Goal: Register for event/course

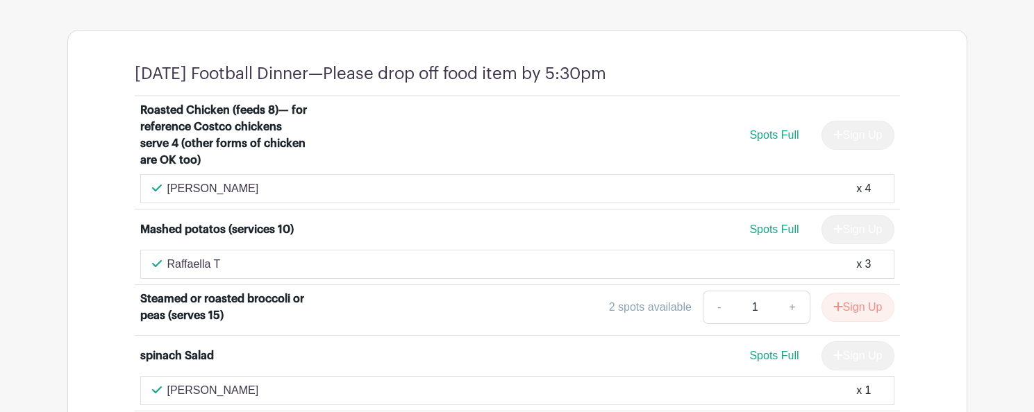
scroll to position [730, 0]
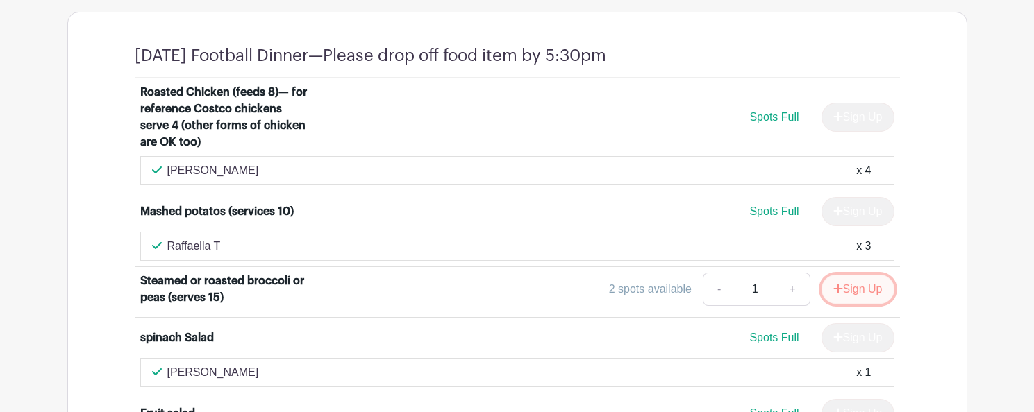
click at [857, 285] on button "Sign Up" at bounding box center [857, 289] width 73 height 29
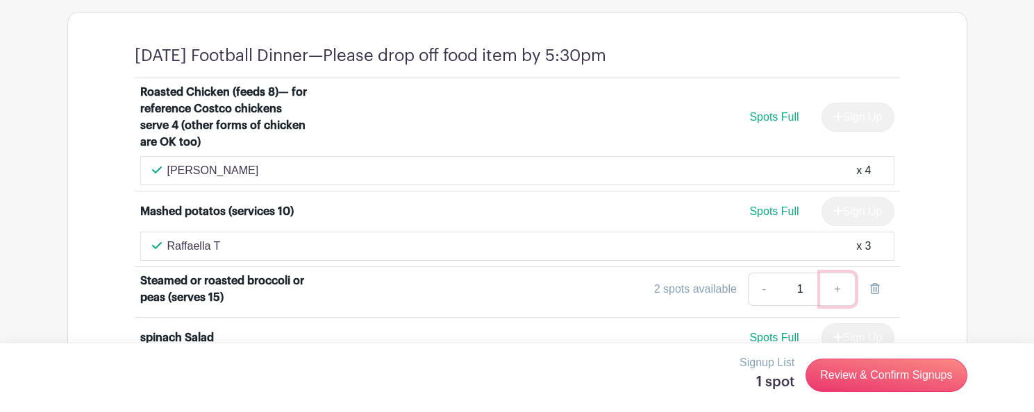
click at [834, 290] on link "+" at bounding box center [837, 289] width 35 height 33
type input "2"
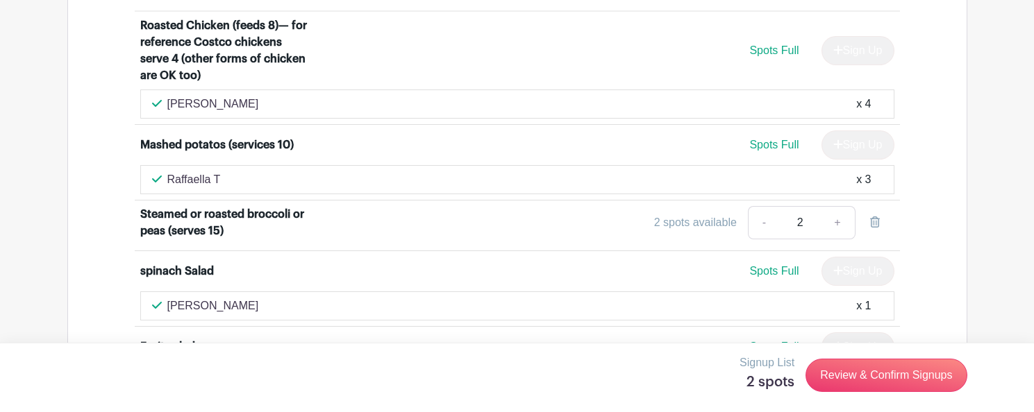
scroll to position [805, 0]
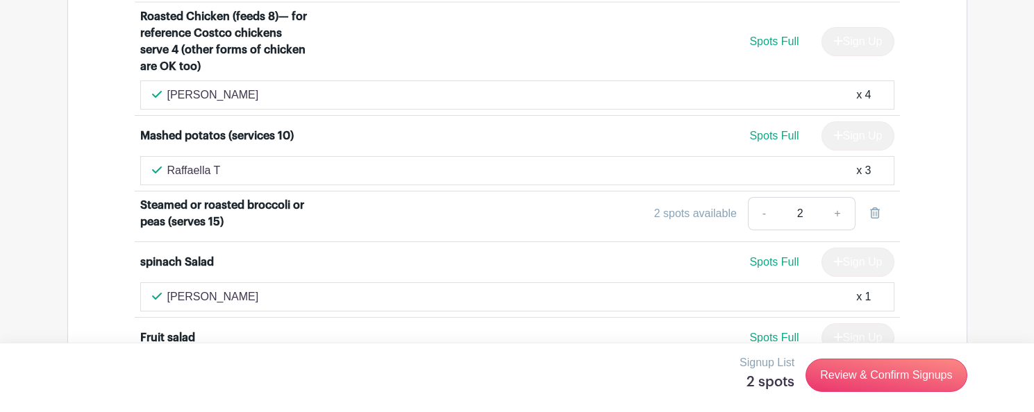
click at [721, 223] on div "2 spots available - 2 +" at bounding box center [611, 213] width 566 height 33
click at [723, 215] on div "2 spots available" at bounding box center [695, 214] width 83 height 17
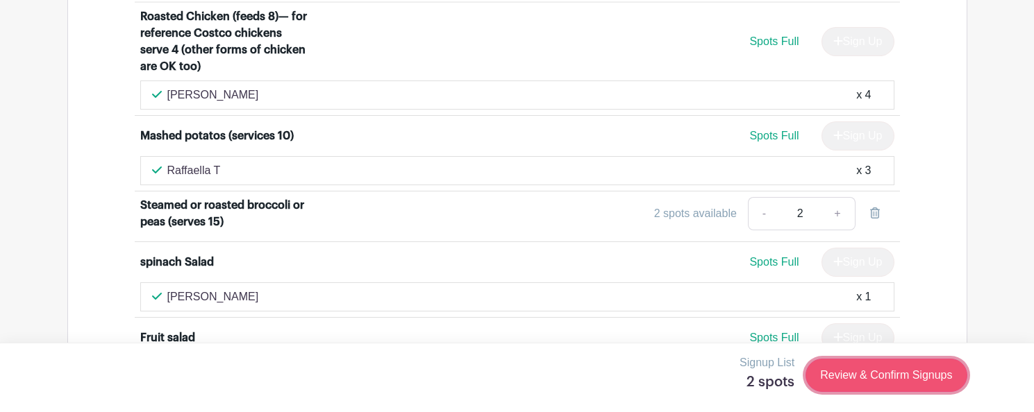
click at [887, 370] on link "Review & Confirm Signups" at bounding box center [885, 375] width 161 height 33
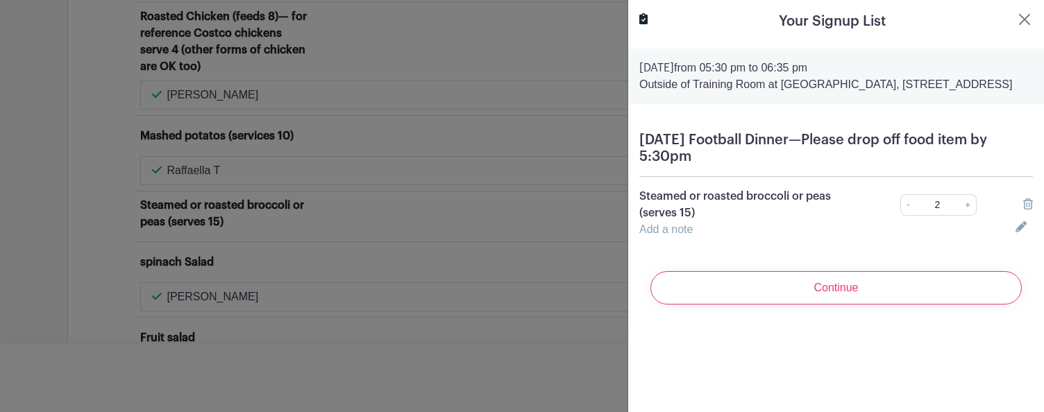
click at [643, 235] on link "Add a note" at bounding box center [665, 230] width 53 height 12
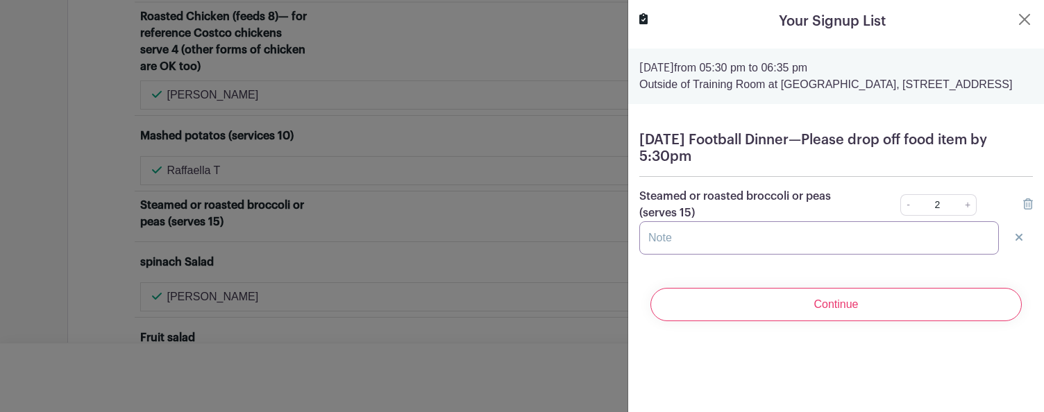
click at [648, 251] on input "text" at bounding box center [819, 237] width 360 height 33
type input "S"
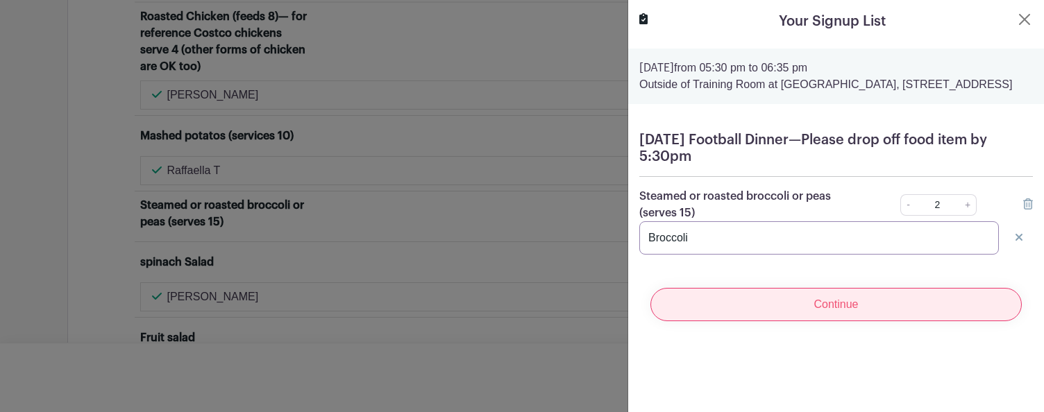
type input "Broccoli"
click at [810, 321] on input "Continue" at bounding box center [836, 304] width 371 height 33
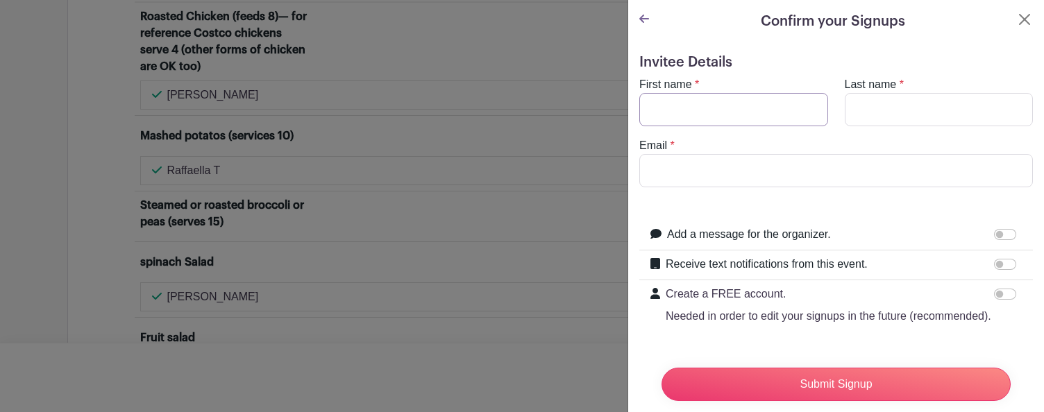
click at [662, 117] on input "First name" at bounding box center [733, 109] width 189 height 33
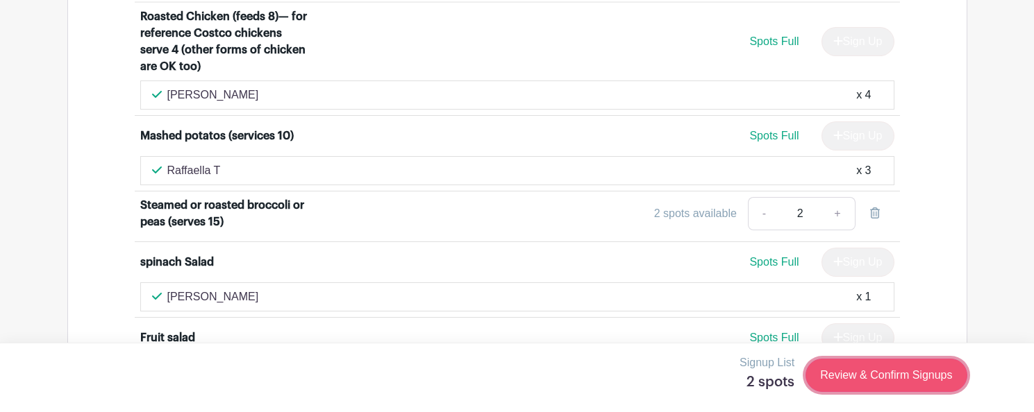
click at [897, 381] on link "Review & Confirm Signups" at bounding box center [885, 375] width 161 height 33
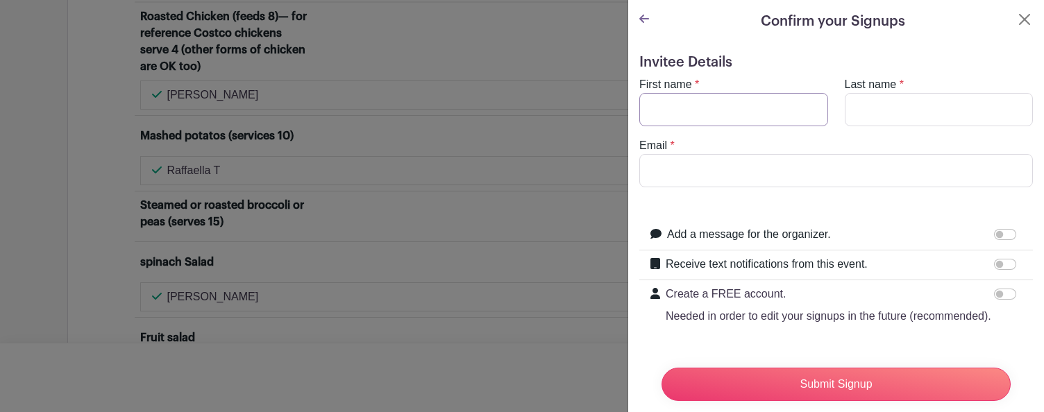
click at [666, 115] on input "First name" at bounding box center [733, 109] width 189 height 33
type input "[PERSON_NAME]"
click at [657, 171] on input "Email" at bounding box center [836, 170] width 394 height 33
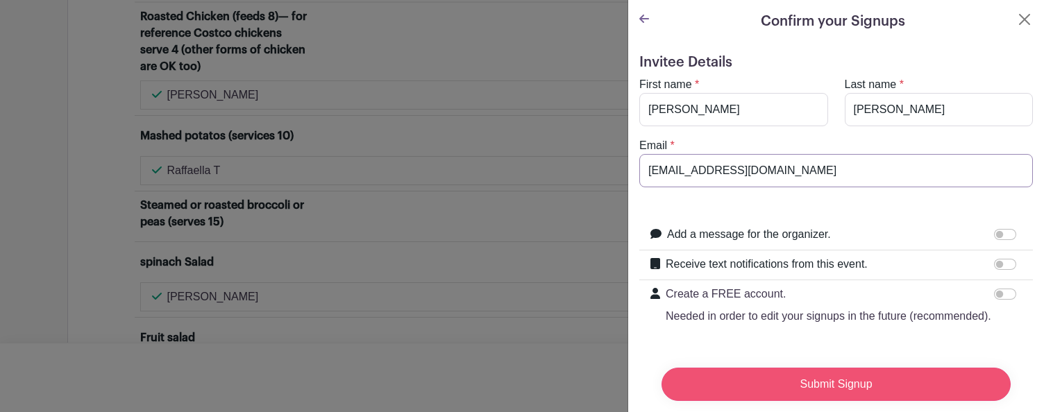
type input "[EMAIL_ADDRESS][DOMAIN_NAME]"
click at [840, 371] on input "Submit Signup" at bounding box center [836, 384] width 349 height 33
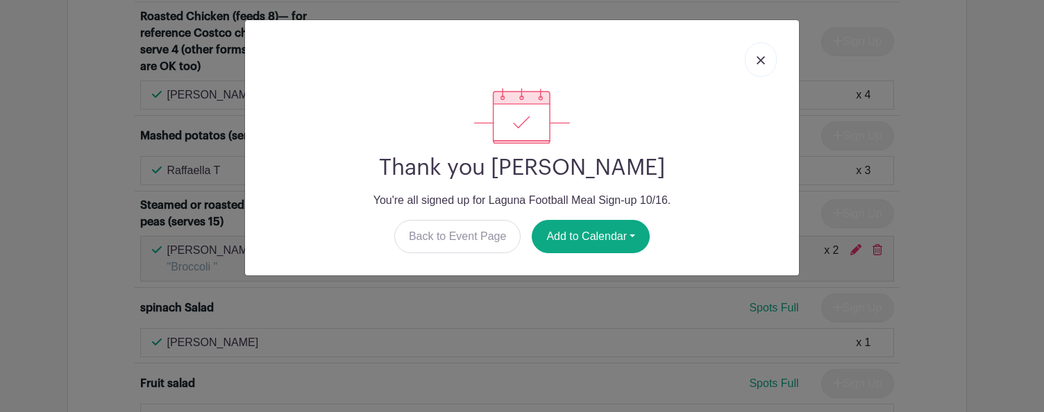
click at [762, 60] on img at bounding box center [761, 60] width 8 height 8
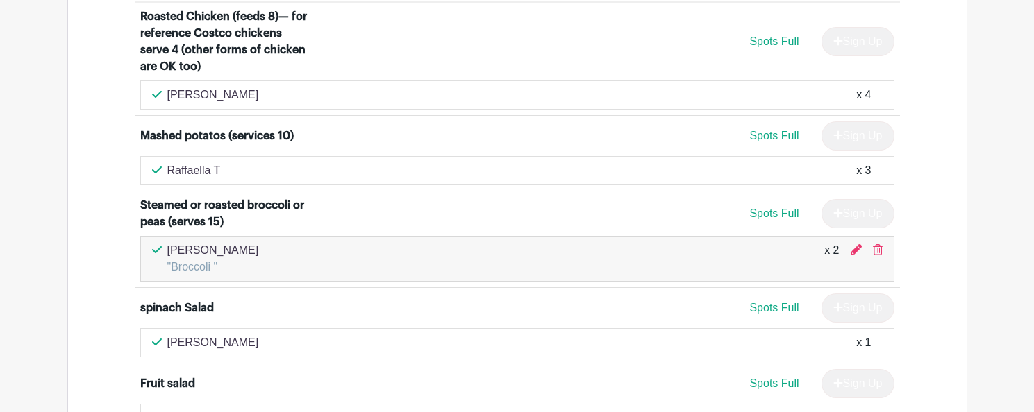
click at [598, 200] on div "Spots Full Sign Up" at bounding box center [611, 213] width 566 height 29
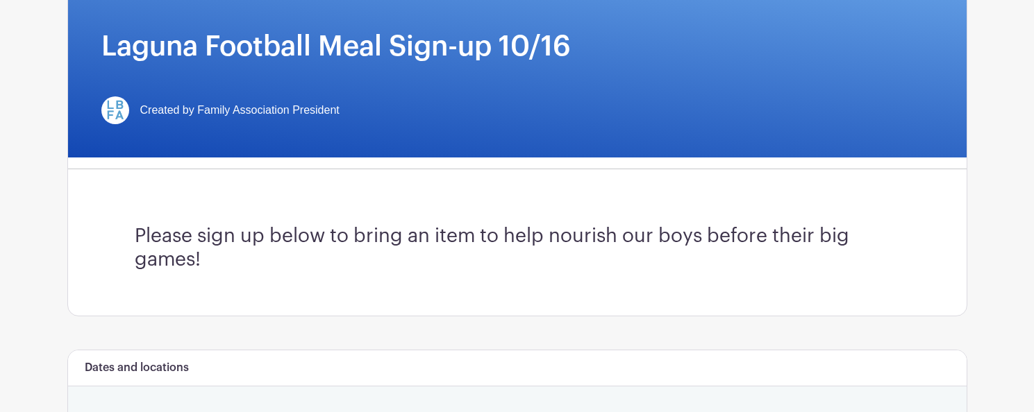
scroll to position [0, 0]
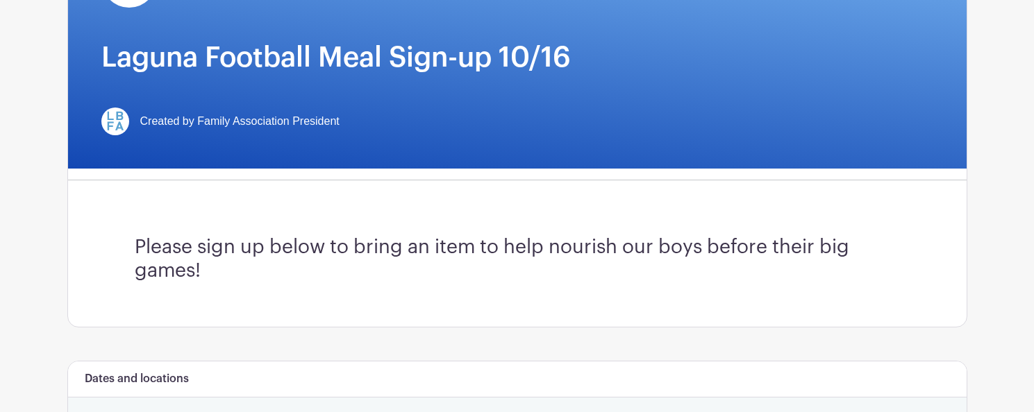
scroll to position [40, 0]
